Goal: Task Accomplishment & Management: Manage account settings

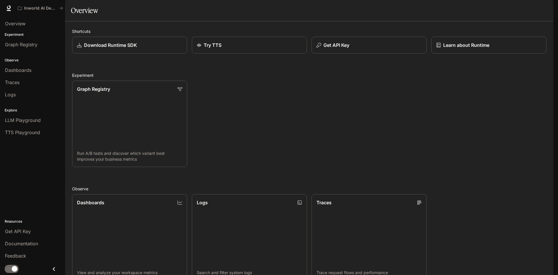
click at [548, 10] on div "button" at bounding box center [545, 8] width 8 height 8
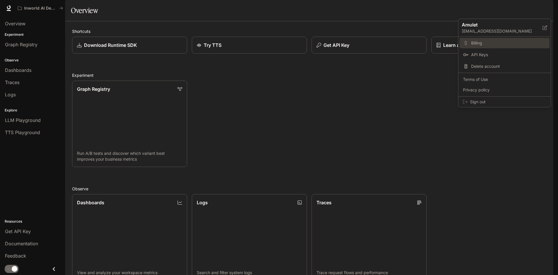
click at [488, 42] on span "Billing" at bounding box center [508, 43] width 75 height 6
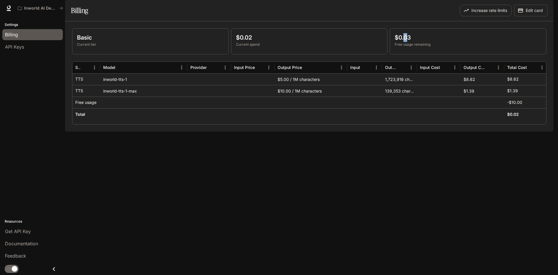
drag, startPoint x: 408, startPoint y: 55, endPoint x: 405, endPoint y: 56, distance: 3.2
click at [405, 42] on p "$0.03" at bounding box center [468, 37] width 147 height 9
click at [413, 42] on p "$0.03" at bounding box center [468, 37] width 147 height 9
drag, startPoint x: 250, startPoint y: 56, endPoint x: 255, endPoint y: 55, distance: 4.7
click at [255, 42] on p "$0.02" at bounding box center [309, 37] width 147 height 9
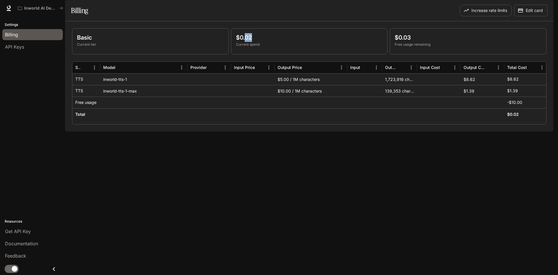
click at [246, 42] on p "$0.02" at bounding box center [309, 37] width 147 height 9
drag, startPoint x: 239, startPoint y: 53, endPoint x: 249, endPoint y: 53, distance: 10.5
click at [249, 42] on p "$0.02" at bounding box center [309, 37] width 147 height 9
drag, startPoint x: 236, startPoint y: 53, endPoint x: 253, endPoint y: 52, distance: 17.5
click at [251, 42] on p "$0.02" at bounding box center [309, 37] width 147 height 9
